Goal: Find specific page/section: Find specific page/section

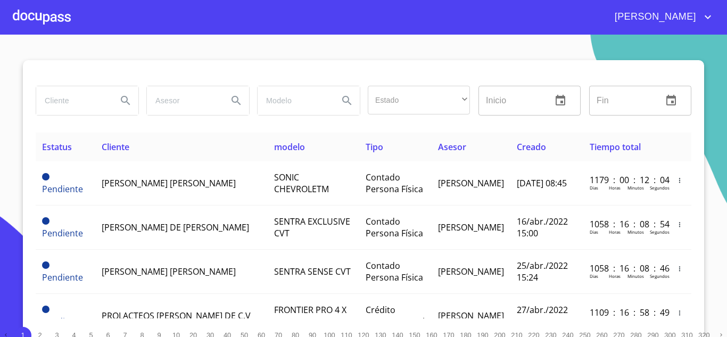
click at [72, 93] on input "search" at bounding box center [72, 100] width 72 height 29
type input "[PERSON_NAME]"
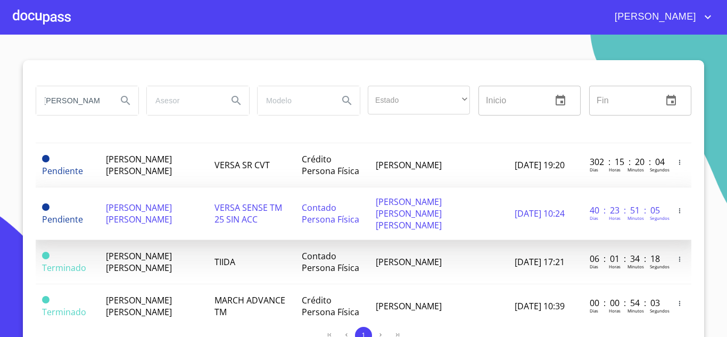
scroll to position [0, 0]
click at [127, 217] on span "[PERSON_NAME] [PERSON_NAME]" at bounding box center [139, 213] width 66 height 23
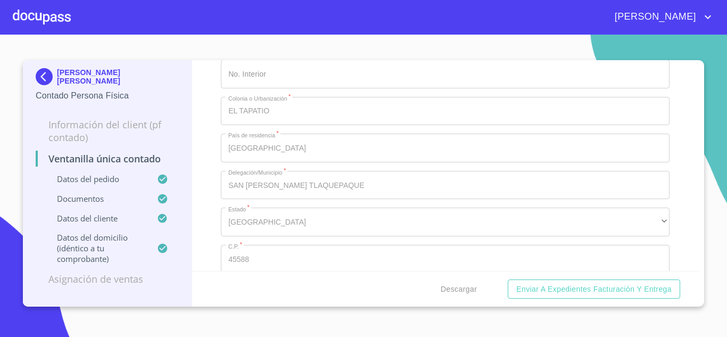
scroll to position [2448, 0]
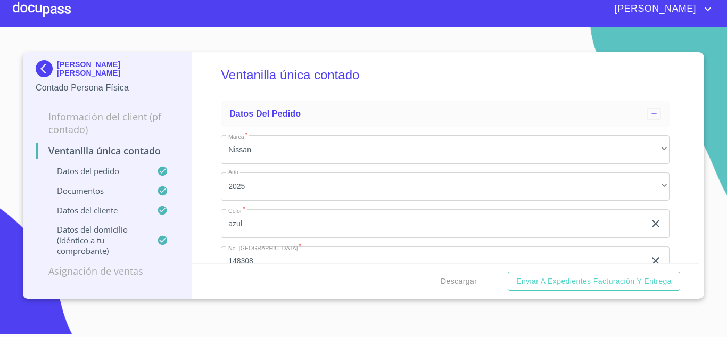
scroll to position [0, 0]
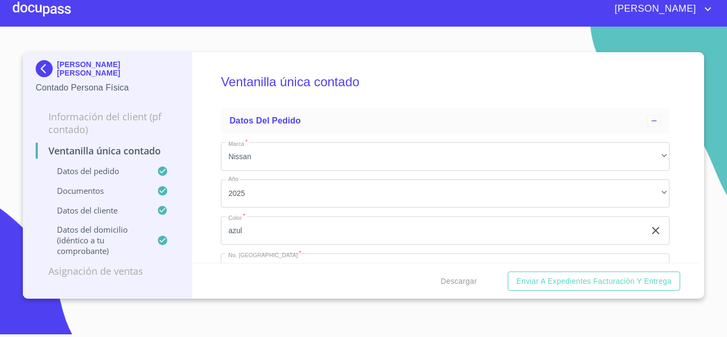
click at [583, 39] on section "[PERSON_NAME] [PERSON_NAME] Contado Persona Física Información del Client (PF c…" at bounding box center [363, 178] width 727 height 302
click at [204, 186] on div "Ventanilla única contado Datos del pedido Marca   * Nissan ​ Año 2025 ​ Color  …" at bounding box center [445, 157] width 507 height 211
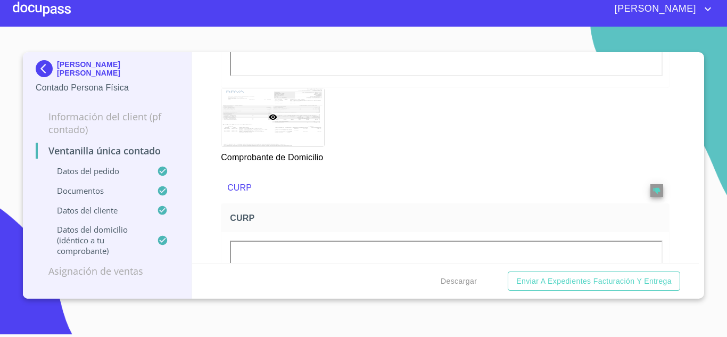
scroll to position [1330, 0]
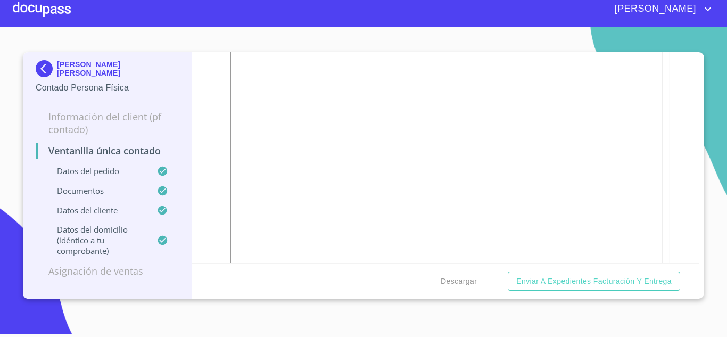
click at [665, 96] on div "Ventanilla única contado Datos del pedido Marca   * Nissan ​ Año 2025 ​ Color  …" at bounding box center [445, 157] width 507 height 211
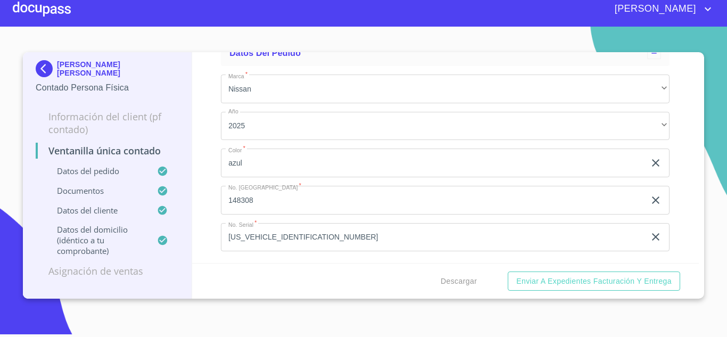
scroll to position [0, 0]
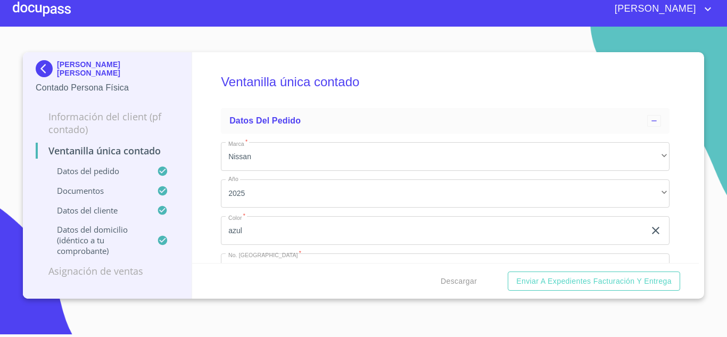
click at [688, 154] on div "Ventanilla única contado Datos del pedido Marca   * Nissan ​ Año 2025 ​ Color  …" at bounding box center [445, 157] width 507 height 211
drag, startPoint x: 688, startPoint y: 154, endPoint x: 51, endPoint y: 69, distance: 642.6
click at [51, 69] on img at bounding box center [46, 68] width 21 height 17
